Goal: Check status: Check status

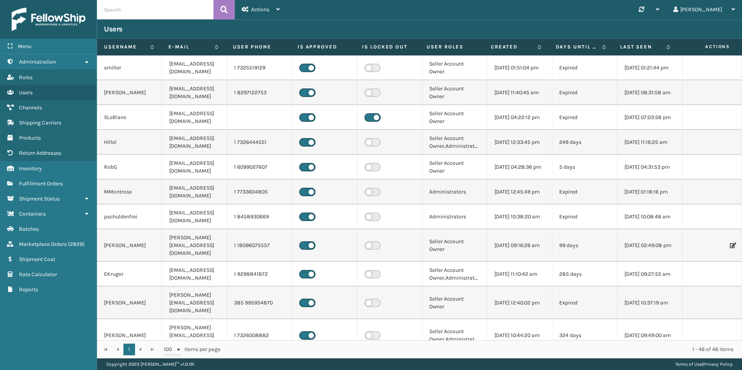
drag, startPoint x: 142, startPoint y: 21, endPoint x: 139, endPoint y: 9, distance: 12.3
paste input "111-9050550-1605854"
type input "111-9050550-1605854"
click at [229, 8] on button at bounding box center [224, 9] width 21 height 19
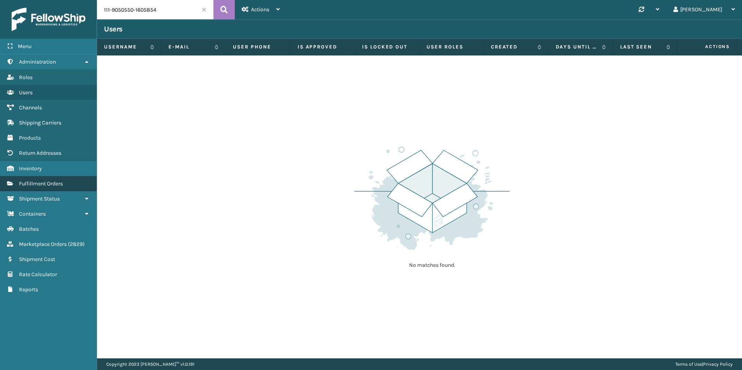
click at [62, 181] on span "Fulfillment Orders" at bounding box center [41, 184] width 44 height 7
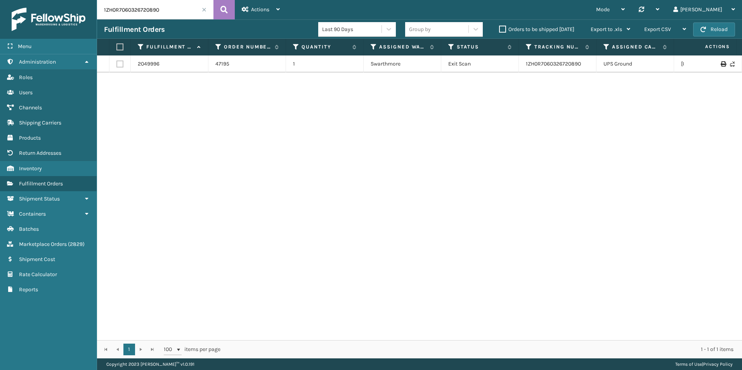
click at [170, 11] on input "1ZH0R7060326720890" at bounding box center [155, 9] width 116 height 19
paste input "11-9050550-1605854"
type input "111-9050550-1605854"
click at [233, 6] on button at bounding box center [224, 9] width 21 height 19
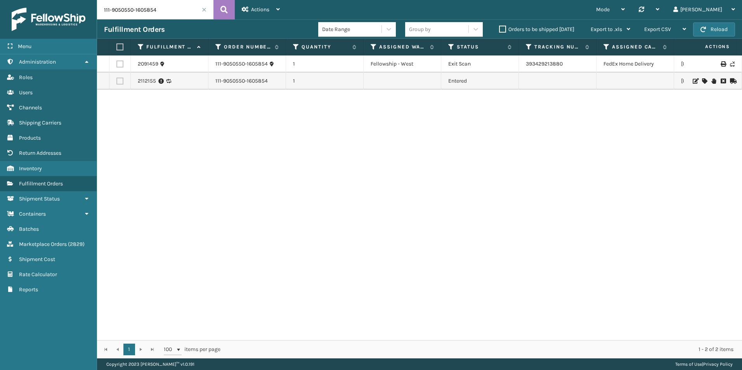
click at [506, 200] on div "2091459 111-9050550-1605854 1 Fellowship - [GEOGRAPHIC_DATA] Scan 393429213880 …" at bounding box center [419, 198] width 645 height 285
click at [152, 13] on input "111-9050550-1605854" at bounding box center [155, 9] width 116 height 19
click at [223, 19] on button at bounding box center [224, 9] width 21 height 19
